Goal: Task Accomplishment & Management: Manage account settings

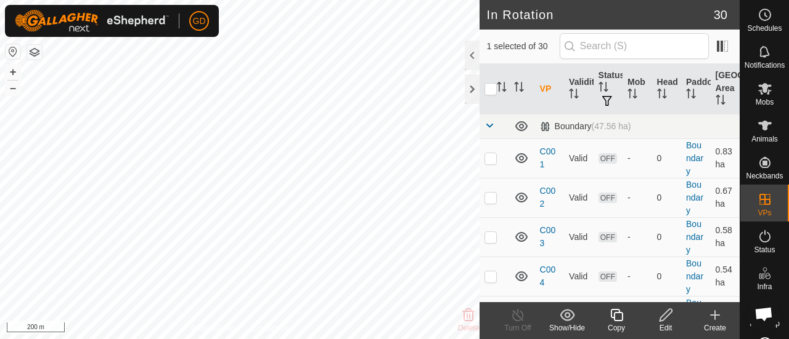
scroll to position [39, 0]
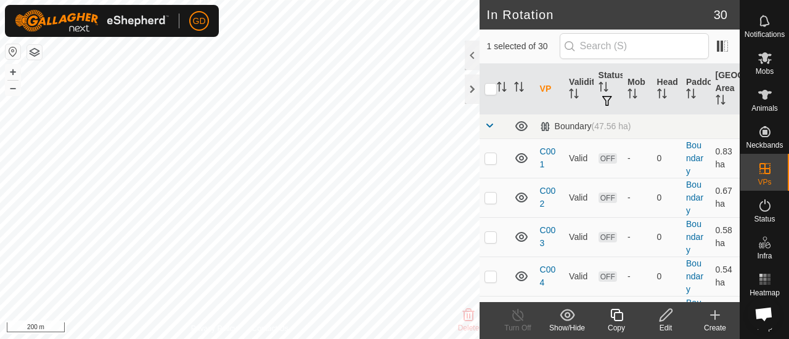
click at [615, 315] on icon at bounding box center [616, 315] width 15 height 15
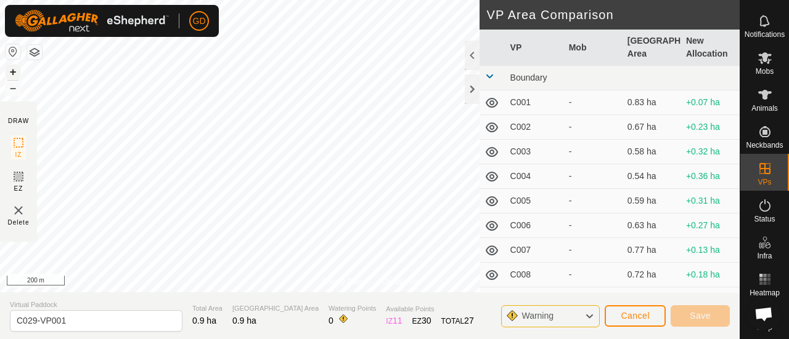
click at [14, 73] on button "+" at bounding box center [13, 72] width 15 height 15
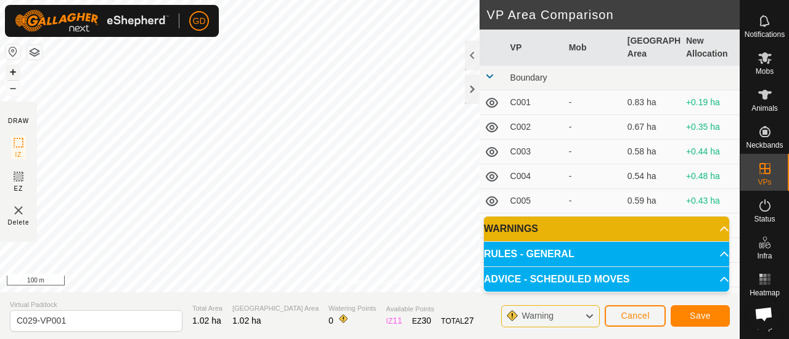
click at [15, 68] on button "+" at bounding box center [13, 72] width 15 height 15
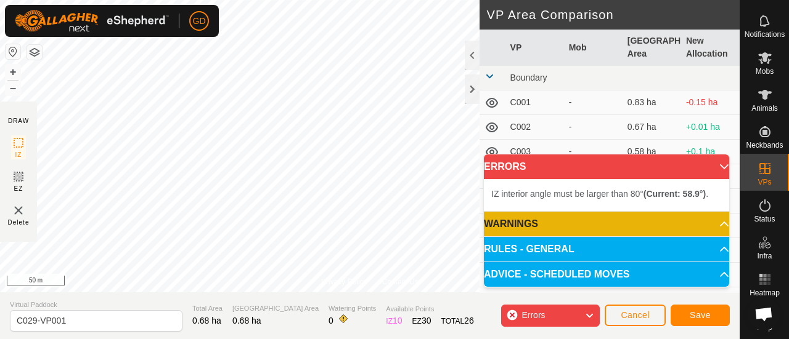
click at [570, 197] on span "IZ interior angle must be larger than 80° (Current: 58.9°) ." at bounding box center [599, 194] width 217 height 10
click at [12, 72] on button "+" at bounding box center [13, 72] width 15 height 15
click at [469, 0] on html "GD Schedules Notifications Mobs Animals Neckbands VPs Status Infra Heatmap Help…" at bounding box center [394, 169] width 789 height 339
click at [413, 0] on html "GD Schedules Notifications Mobs Animals Neckbands VPs Status Infra Heatmap Help…" at bounding box center [394, 169] width 789 height 339
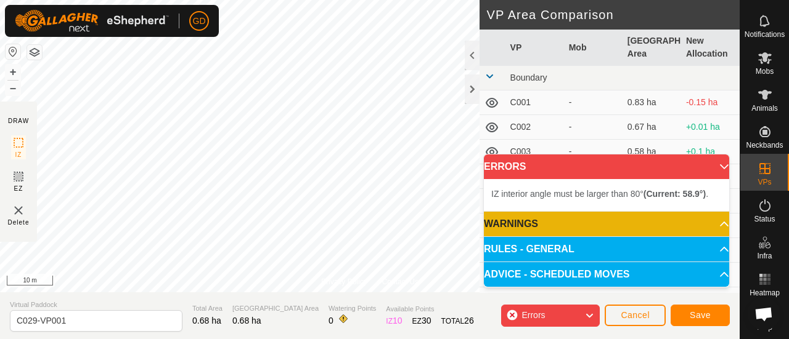
click at [347, 0] on html "GD Schedules Notifications Mobs Animals Neckbands VPs Status Infra Heatmap Help…" at bounding box center [394, 169] width 789 height 339
click at [322, 0] on html "GD Schedules Notifications Mobs Animals Neckbands VPs Status Infra Heatmap Help…" at bounding box center [394, 169] width 789 height 339
click at [261, 0] on html "GD Schedules Notifications Mobs Animals Neckbands VPs Status Infra Heatmap Help…" at bounding box center [394, 169] width 789 height 339
click at [479, 201] on div "Privacy Policy Contact Us Status: OFF Type: Inclusion Zone + – ⇧ i 10 m DRAW IZ…" at bounding box center [369, 169] width 739 height 339
click at [389, 302] on div "Privacy Policy Contact Us Status: OFF Type: Inclusion Zone + – ⇧ i 10 m DRAW IZ…" at bounding box center [369, 169] width 739 height 339
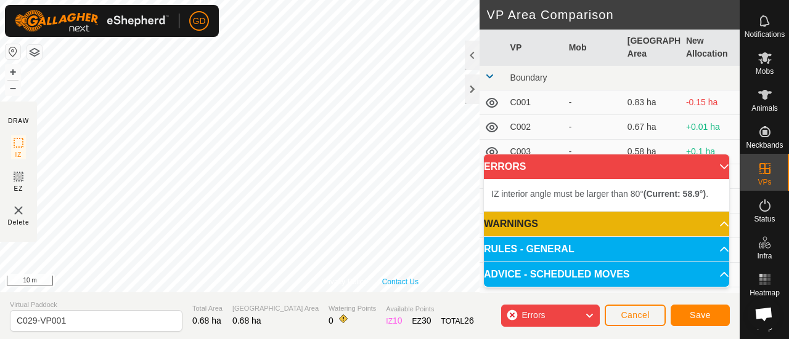
click at [410, 283] on div "Privacy Policy Contact Us Status: OFF Type: Inclusion Zone + – ⇧ i 10 m" at bounding box center [369, 146] width 739 height 293
click at [410, 296] on div "Privacy Policy Contact Us Status: OFF Type: Inclusion Zone + – ⇧ i 10 m DRAW IZ…" at bounding box center [369, 169] width 739 height 339
click at [396, 320] on div "Privacy Policy Contact Us Status: OFF Type: Inclusion Zone + – ⇧ i 10 m DRAW IZ…" at bounding box center [369, 169] width 739 height 339
click at [375, 327] on div "Privacy Policy Contact Us Status: OFF Type: Inclusion Zone + – ⇧ i 10 m DRAW IZ…" at bounding box center [369, 169] width 739 height 339
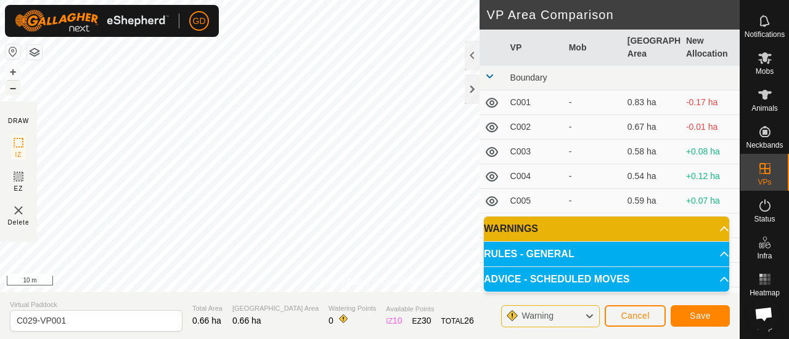
click at [15, 87] on button "–" at bounding box center [13, 88] width 15 height 15
click at [14, 87] on button "–" at bounding box center [13, 88] width 15 height 15
click at [632, 319] on span "Cancel" at bounding box center [634, 316] width 29 height 10
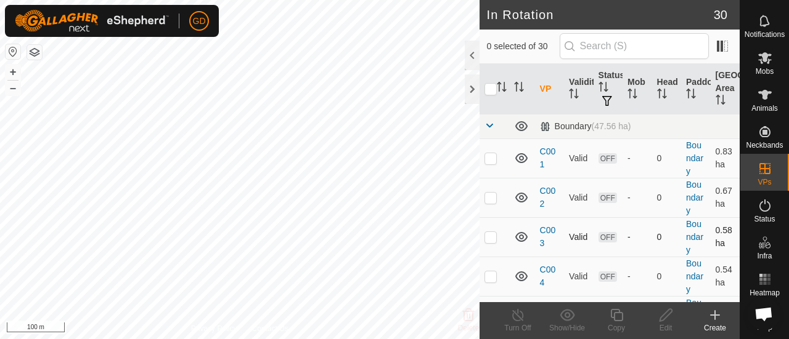
checkbox input "true"
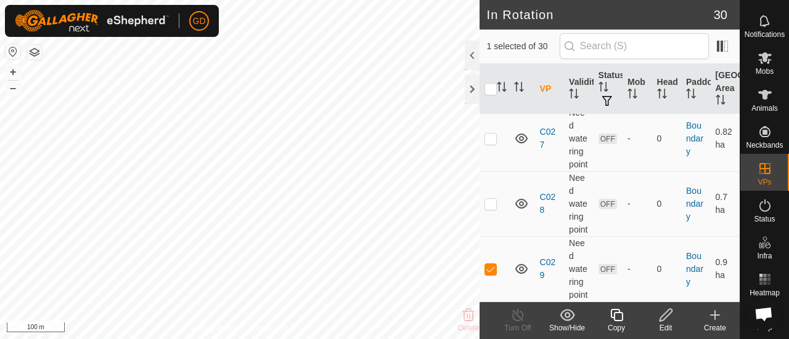
scroll to position [1878, 0]
click at [613, 315] on icon at bounding box center [616, 315] width 15 height 15
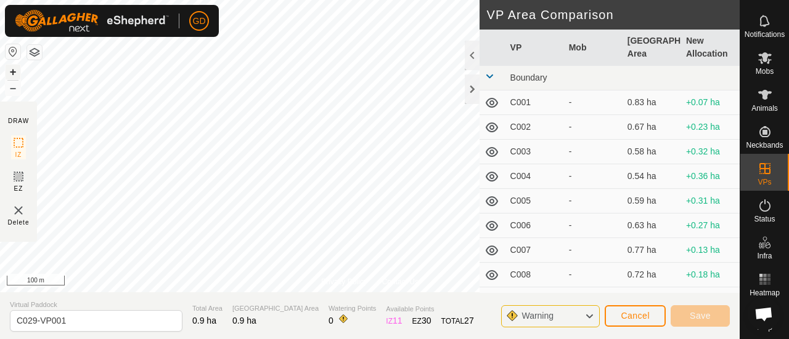
click at [12, 70] on button "+" at bounding box center [13, 72] width 15 height 15
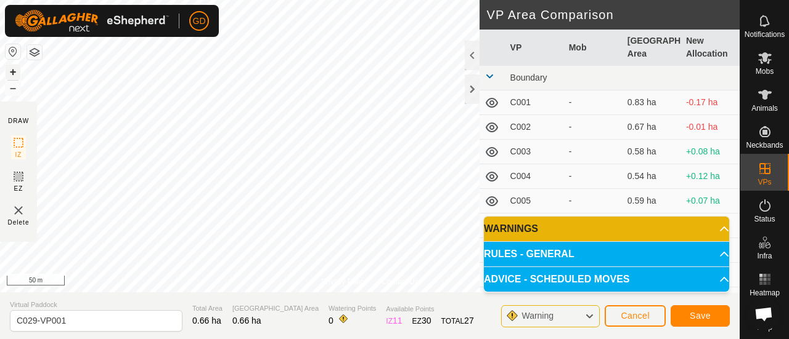
click at [16, 66] on button "+" at bounding box center [13, 72] width 15 height 15
click at [338, 278] on div "Privacy Policy Contact Us Status: OFF Type: Inclusion Zone + – ⇧ i 20 m" at bounding box center [369, 146] width 739 height 293
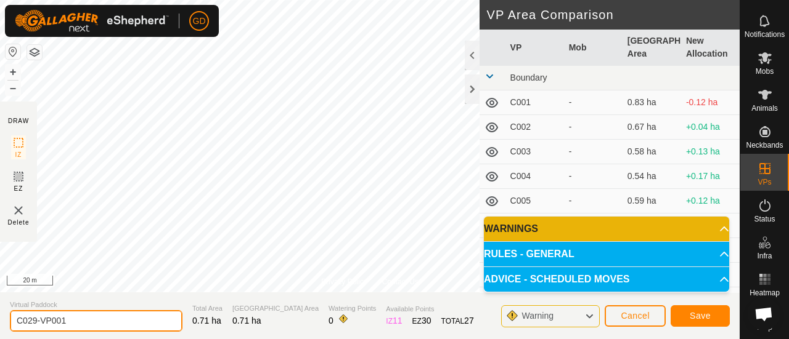
drag, startPoint x: 69, startPoint y: 322, endPoint x: 27, endPoint y: 323, distance: 41.9
click at [27, 323] on input "C029-VP001" at bounding box center [96, 321] width 172 height 22
type input "C030"
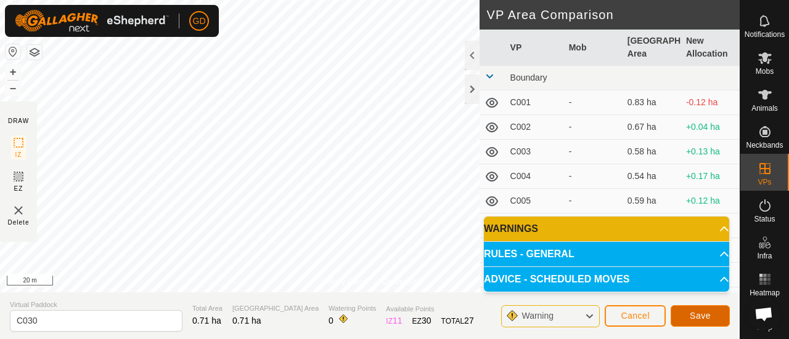
click at [691, 314] on span "Save" at bounding box center [699, 316] width 21 height 10
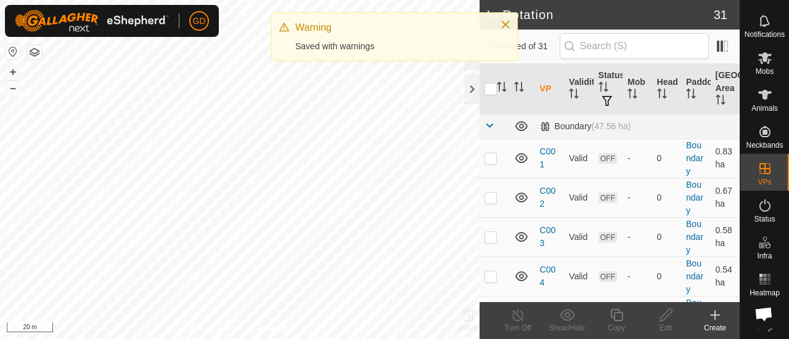
click at [691, 314] on create-svg-icon at bounding box center [714, 315] width 49 height 15
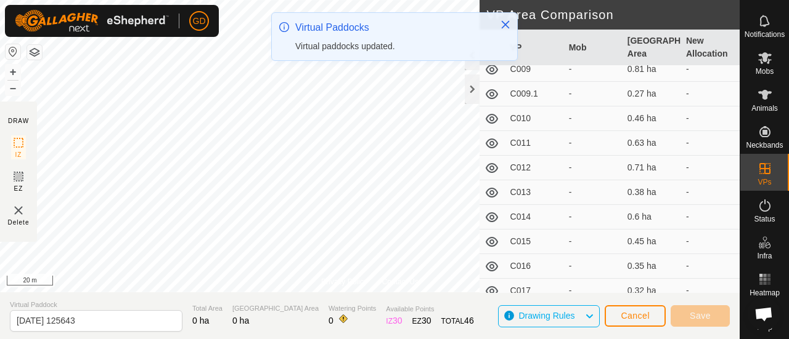
scroll to position [561, 0]
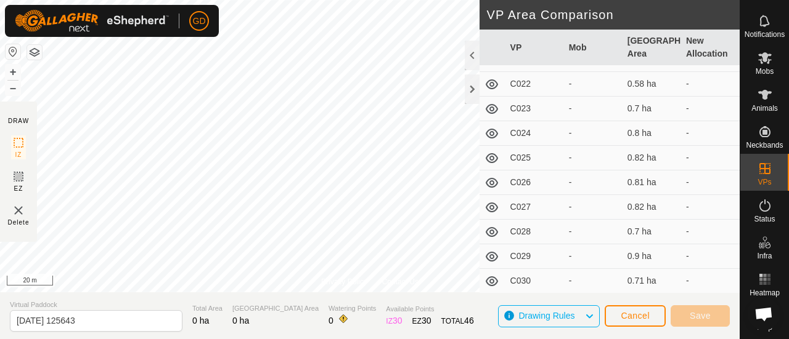
click at [522, 277] on td "C030" at bounding box center [534, 281] width 59 height 25
click at [627, 319] on span "Cancel" at bounding box center [634, 316] width 29 height 10
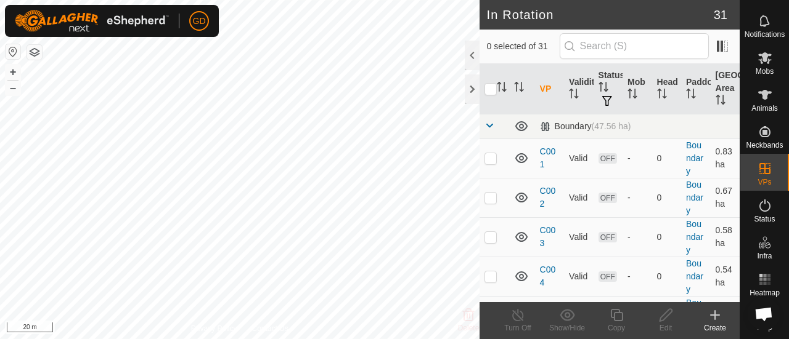
checkbox input "true"
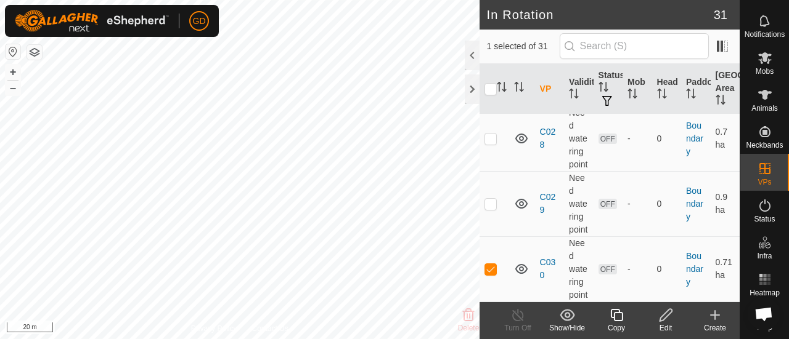
scroll to position [1969, 0]
click at [15, 90] on button "–" at bounding box center [13, 88] width 15 height 15
click at [669, 315] on icon at bounding box center [665, 315] width 15 height 15
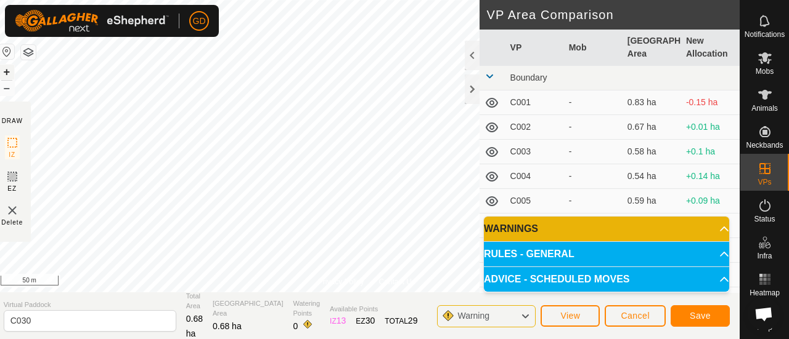
click at [14, 73] on button "+" at bounding box center [6, 72] width 15 height 15
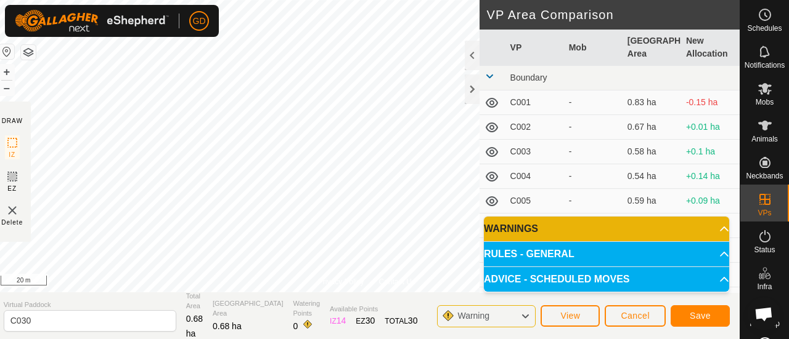
click at [428, 294] on div "Privacy Policy Contact Us Status: OFF Type: Inclusion Zone + – ⇧ i 20 m DRAW IZ…" at bounding box center [366, 169] width 745 height 339
click at [694, 317] on span "Save" at bounding box center [699, 316] width 21 height 10
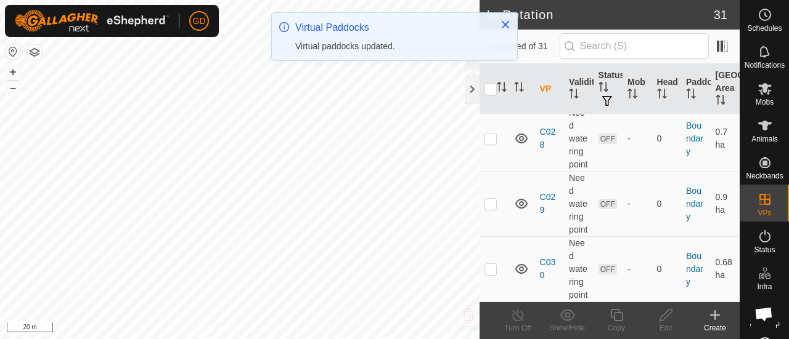
scroll to position [1969, 0]
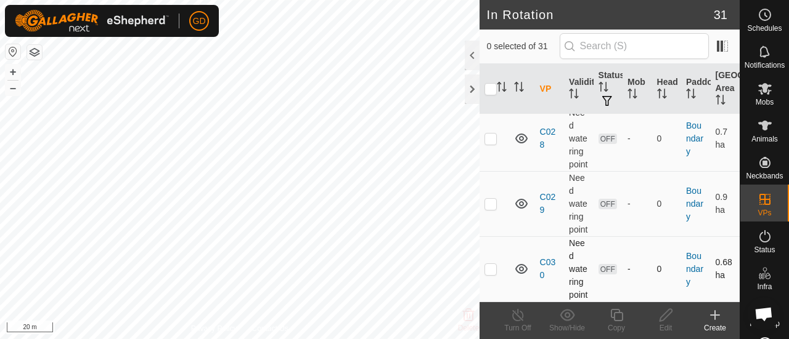
checkbox input "true"
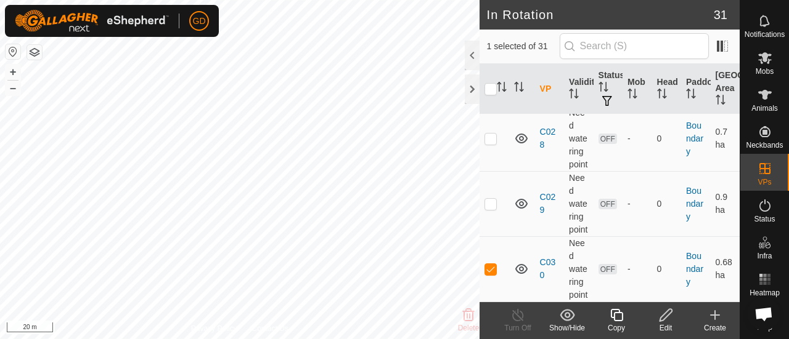
scroll to position [0, 0]
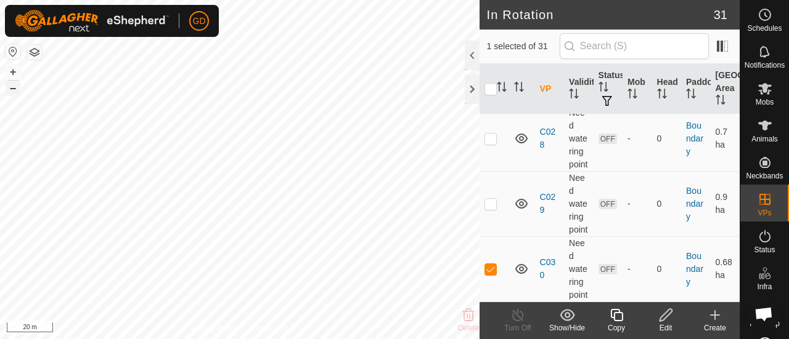
click at [14, 88] on button "–" at bounding box center [13, 88] width 15 height 15
click at [14, 87] on button "–" at bounding box center [13, 88] width 15 height 15
click at [14, 70] on button "+" at bounding box center [13, 72] width 15 height 15
